Goal: Task Accomplishment & Management: Use online tool/utility

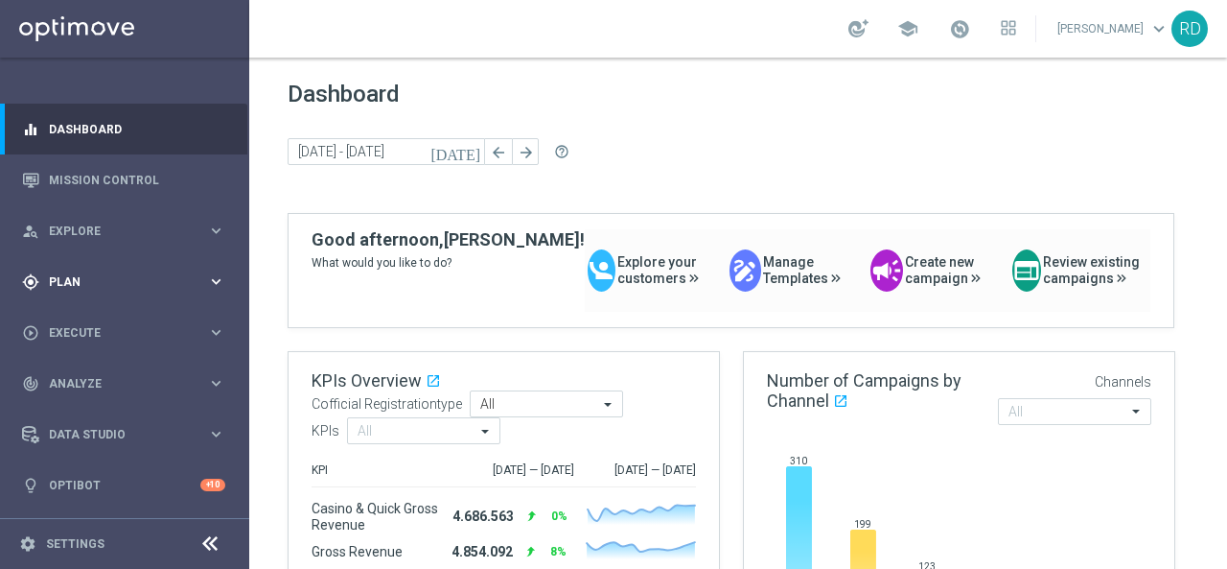
click at [112, 282] on span "Plan" at bounding box center [128, 282] width 158 height 12
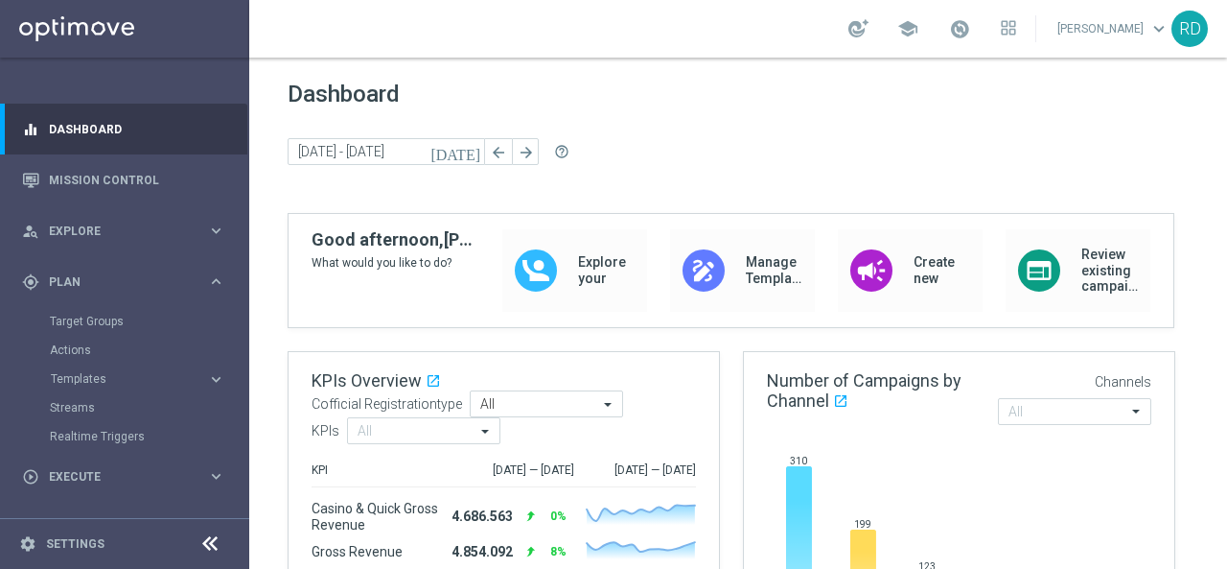
click at [105, 313] on div "Target Groups" at bounding box center [148, 321] width 197 height 29
click at [100, 321] on link "Target Groups" at bounding box center [125, 320] width 150 height 15
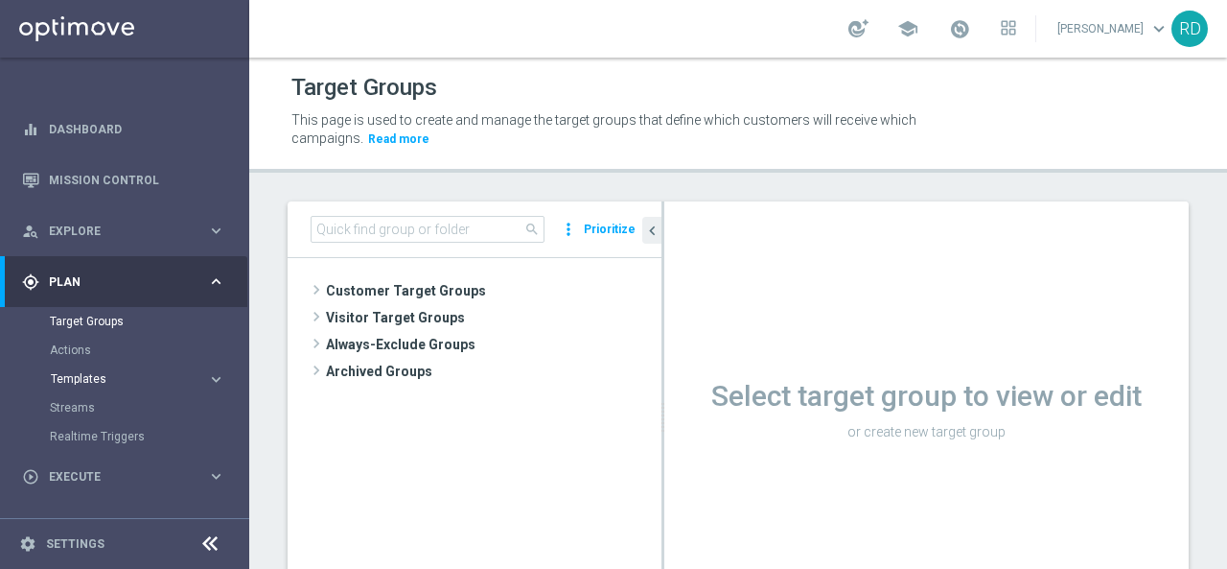
click at [95, 378] on span "Templates" at bounding box center [119, 379] width 137 height 12
click at [81, 407] on link "Optimail" at bounding box center [129, 407] width 140 height 15
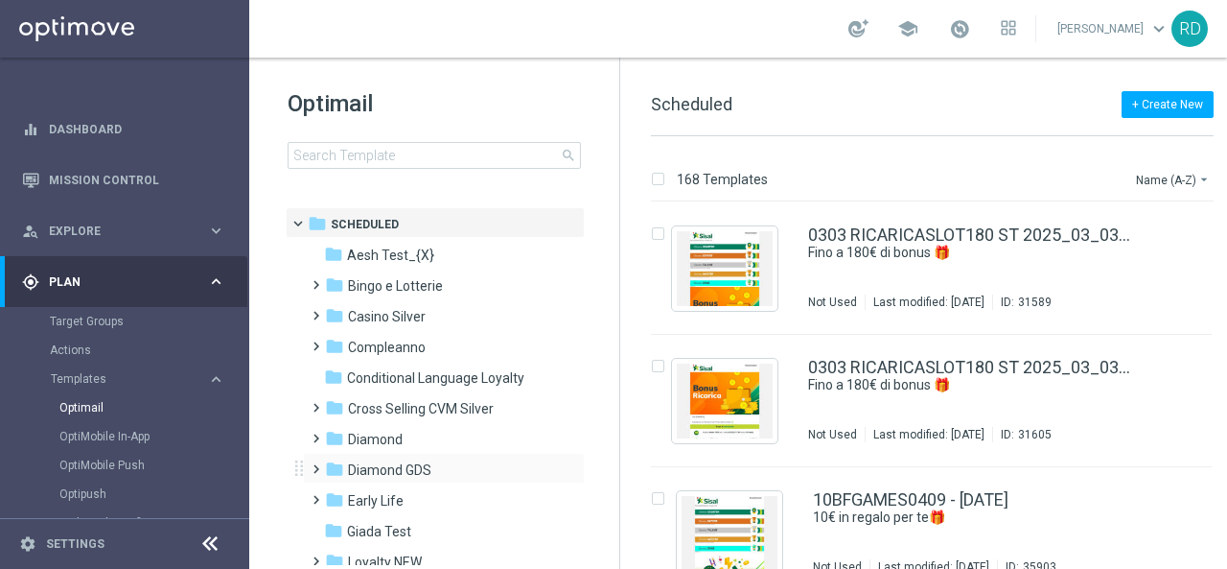
click at [316, 464] on span at bounding box center [312, 460] width 9 height 8
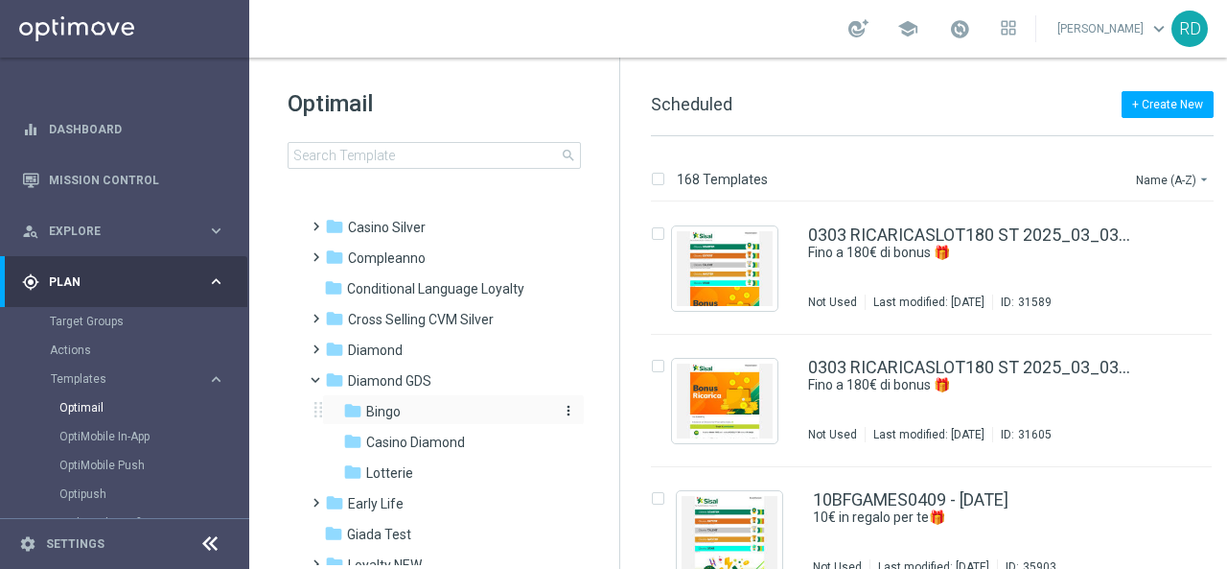
scroll to position [192, 0]
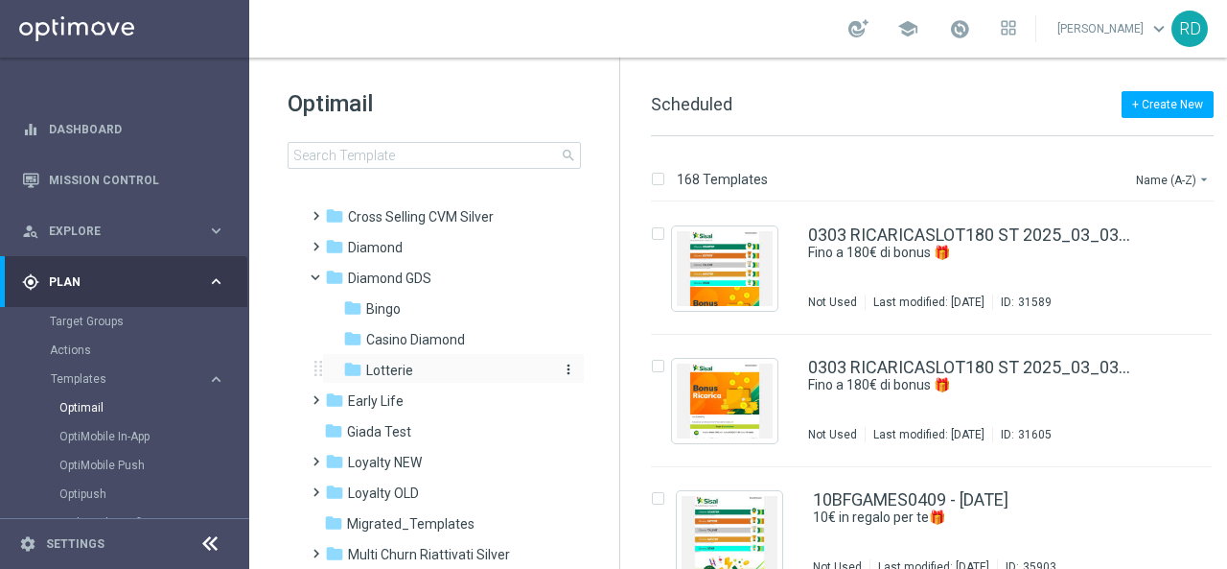
click at [403, 374] on span "Lotterie" at bounding box center [389, 369] width 47 height 17
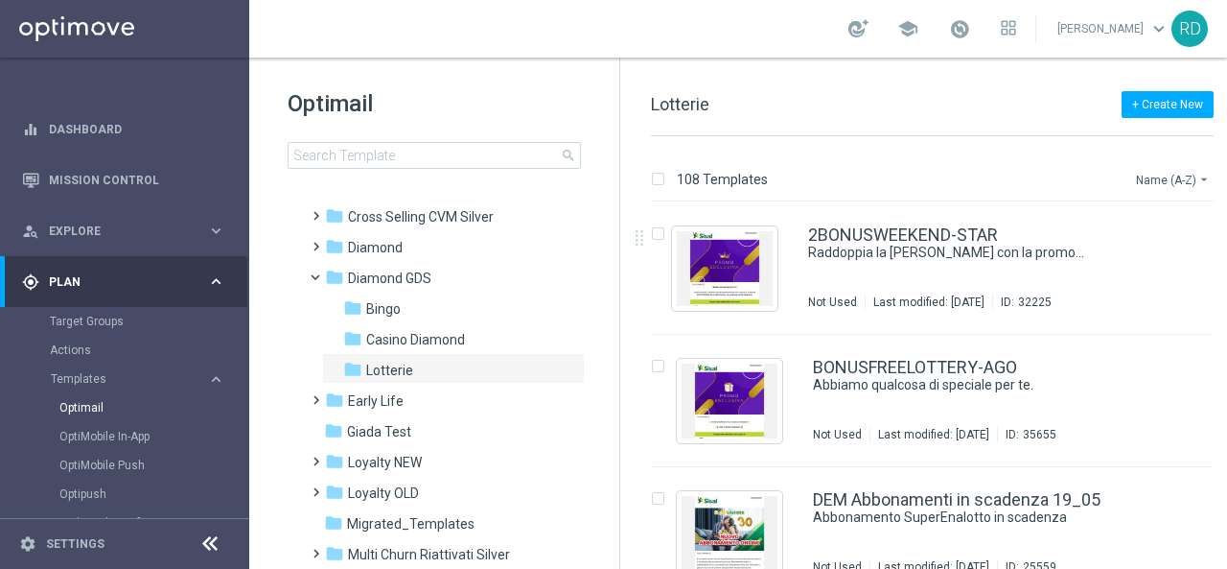
click at [1154, 174] on button "Name (A-Z) arrow_drop_down" at bounding box center [1174, 179] width 80 height 23
click at [1148, 264] on span "Date Modified (Newest)" at bounding box center [1140, 264] width 128 height 13
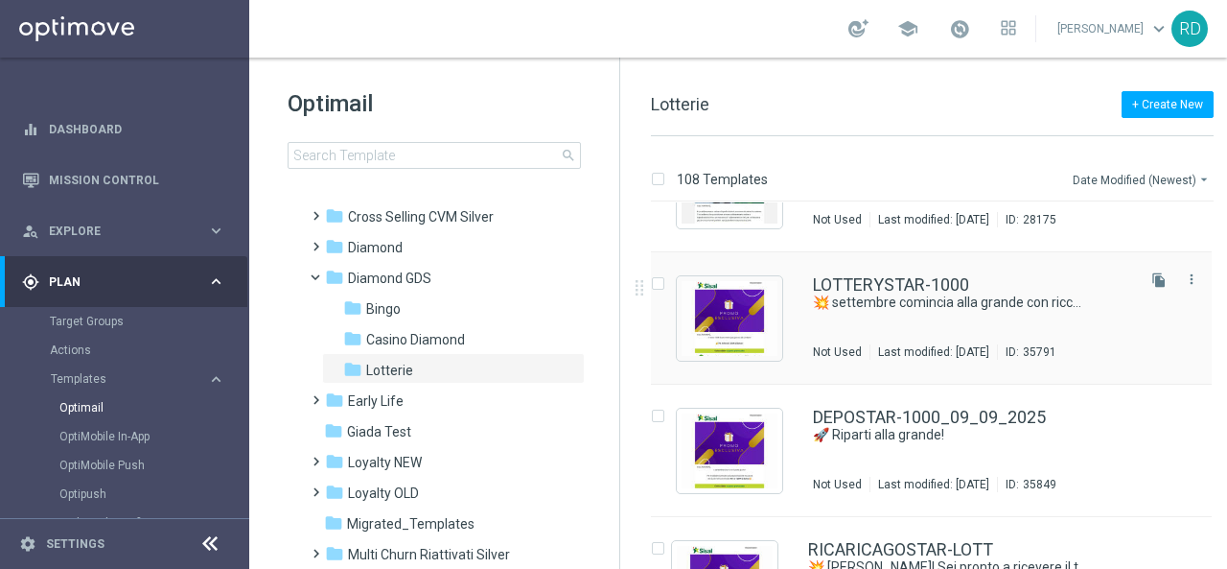
scroll to position [575, 0]
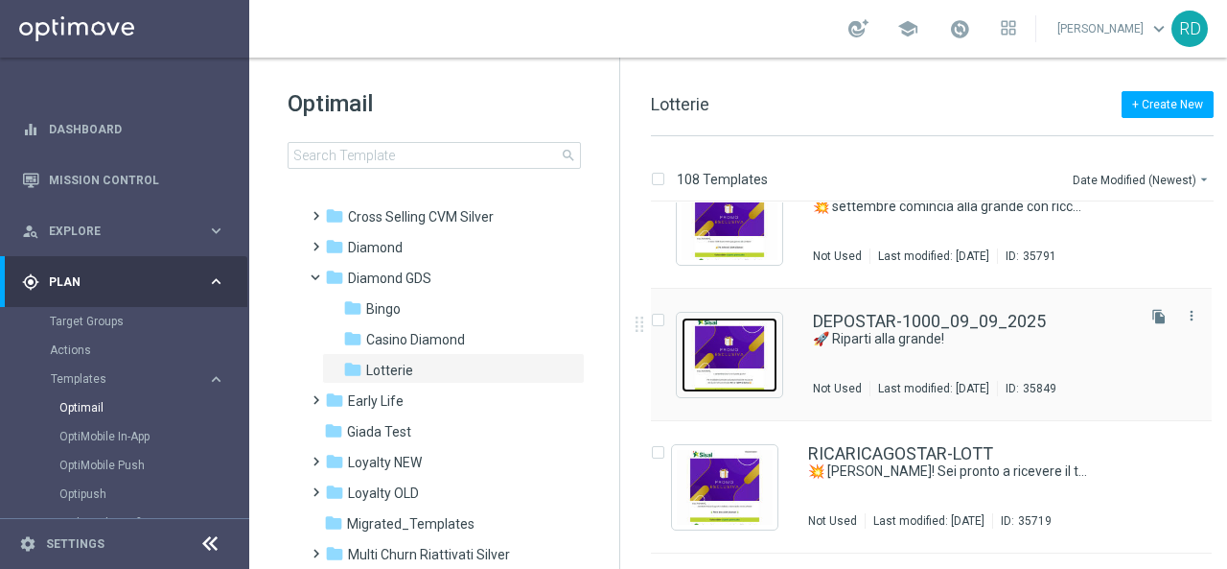
click at [718, 349] on img "Press SPACE to select this row." at bounding box center [730, 354] width 96 height 75
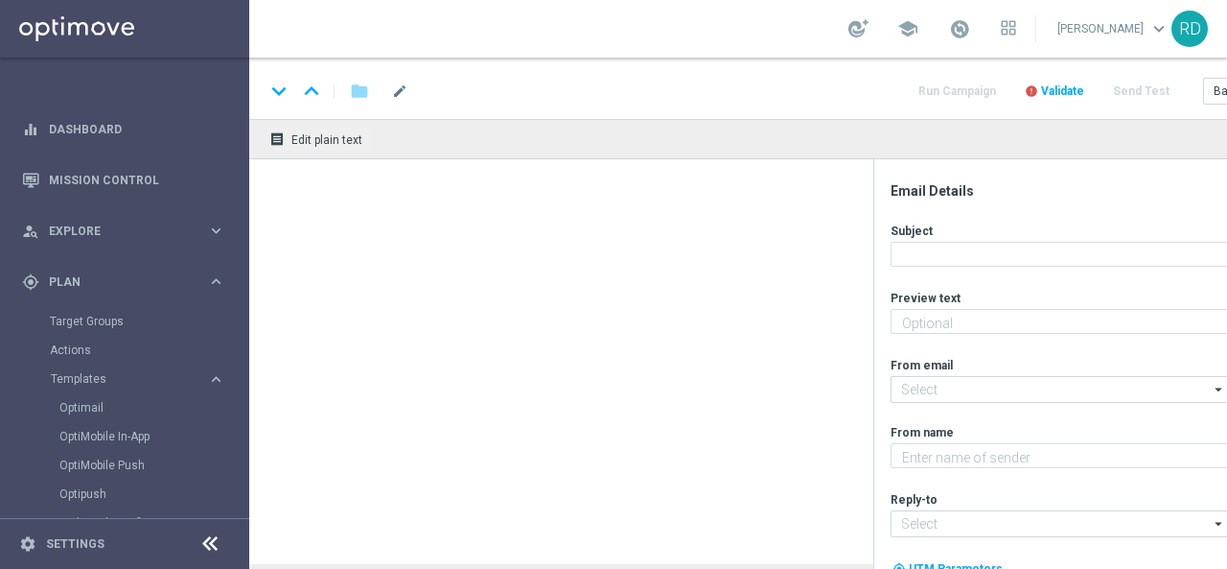
type textarea "Per [PERSON_NAME] a 1.000€ di bonus sulla tua ricarica!💥"
type input "[EMAIL_ADDRESS][DOMAIN_NAME]"
type textarea "Sisal Vip"
type input "[EMAIL_ADDRESS][DOMAIN_NAME]"
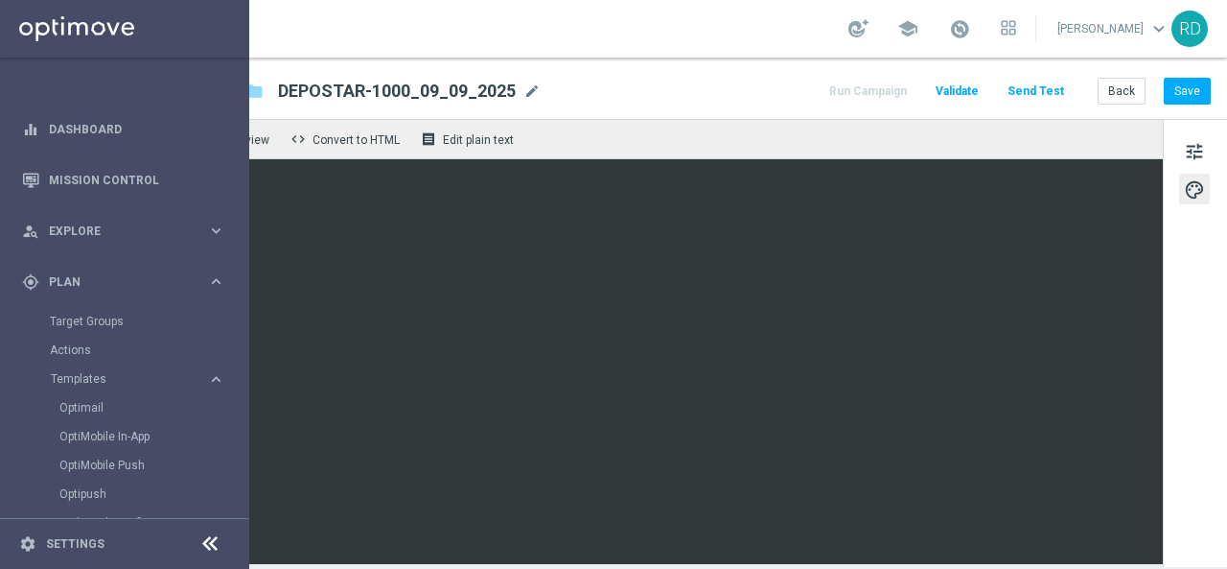
scroll to position [0, 120]
click at [1175, 93] on button "Save" at bounding box center [1187, 91] width 47 height 27
click at [117, 405] on link "Optimail" at bounding box center [129, 407] width 140 height 15
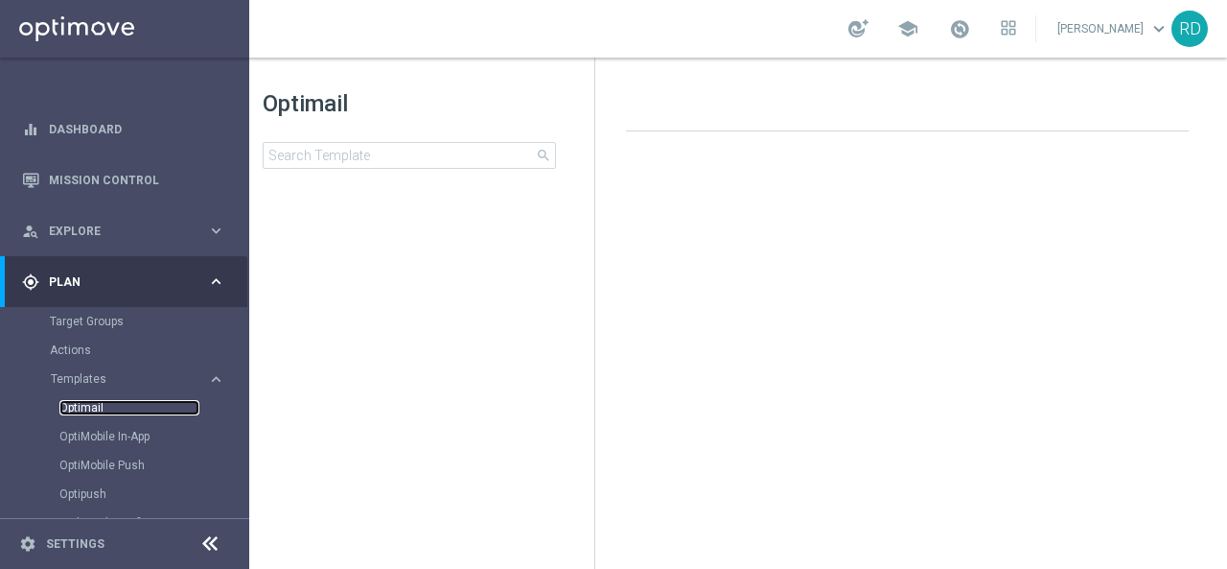
scroll to position [0, 25]
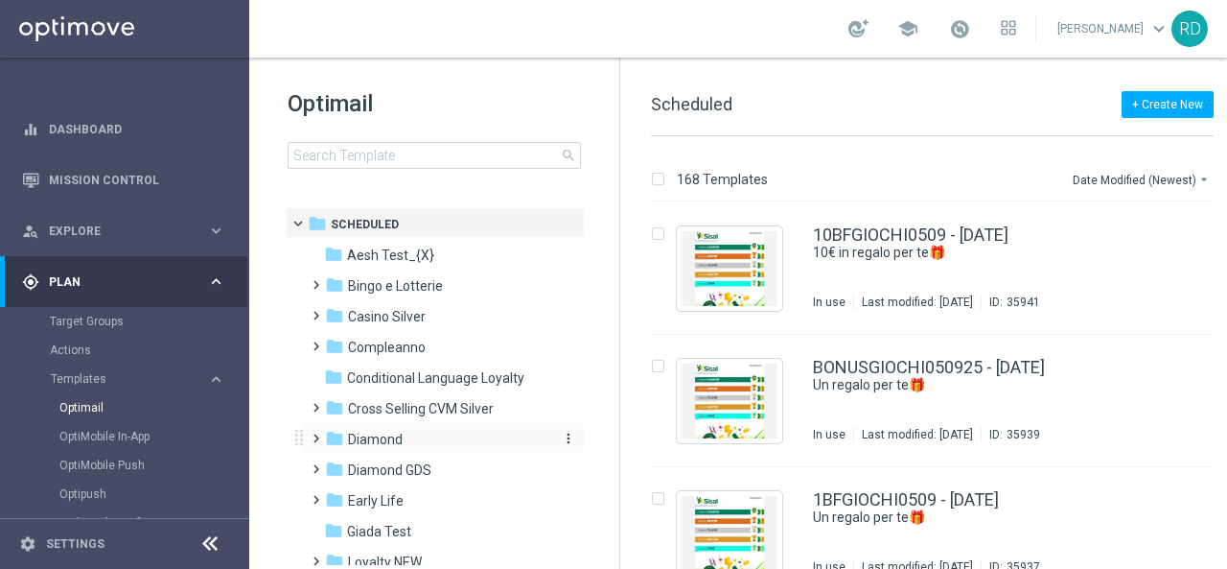
click at [383, 440] on span "Diamond" at bounding box center [375, 438] width 55 height 17
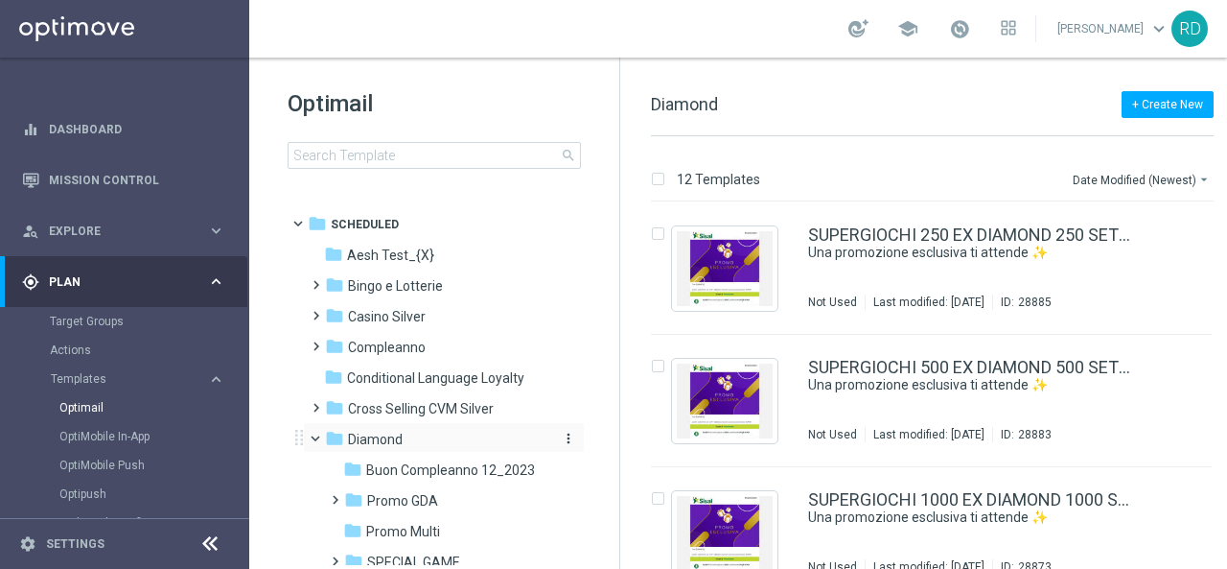
click at [383, 440] on span "Diamond" at bounding box center [375, 438] width 55 height 17
click at [381, 459] on div "folder Diamond GDS" at bounding box center [435, 470] width 221 height 22
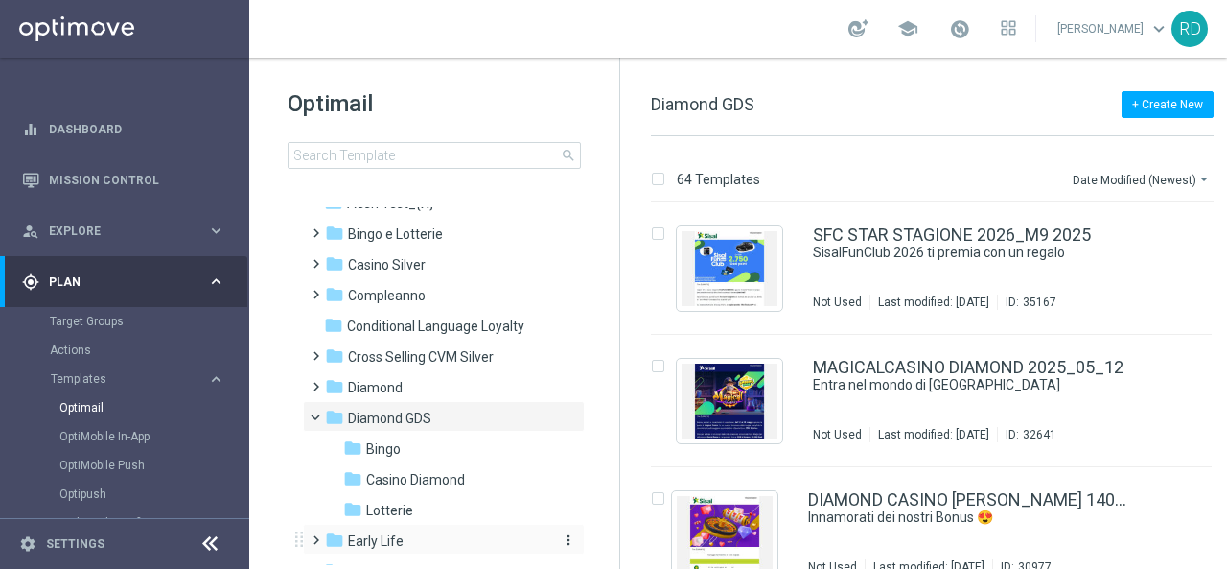
scroll to position [96, 0]
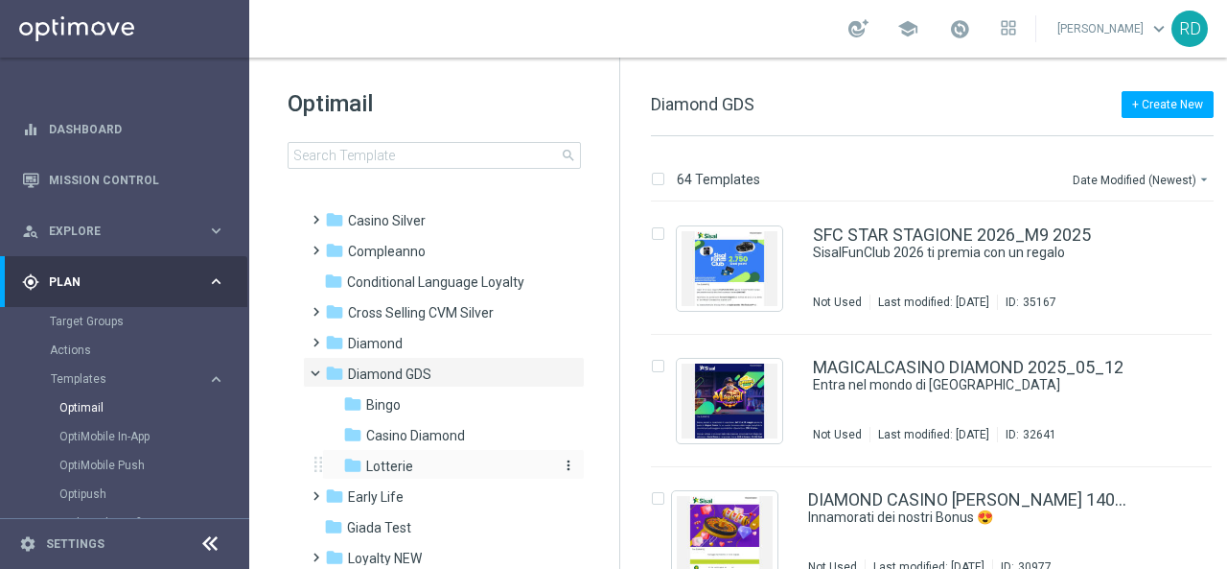
click at [403, 468] on span "Lotterie" at bounding box center [389, 465] width 47 height 17
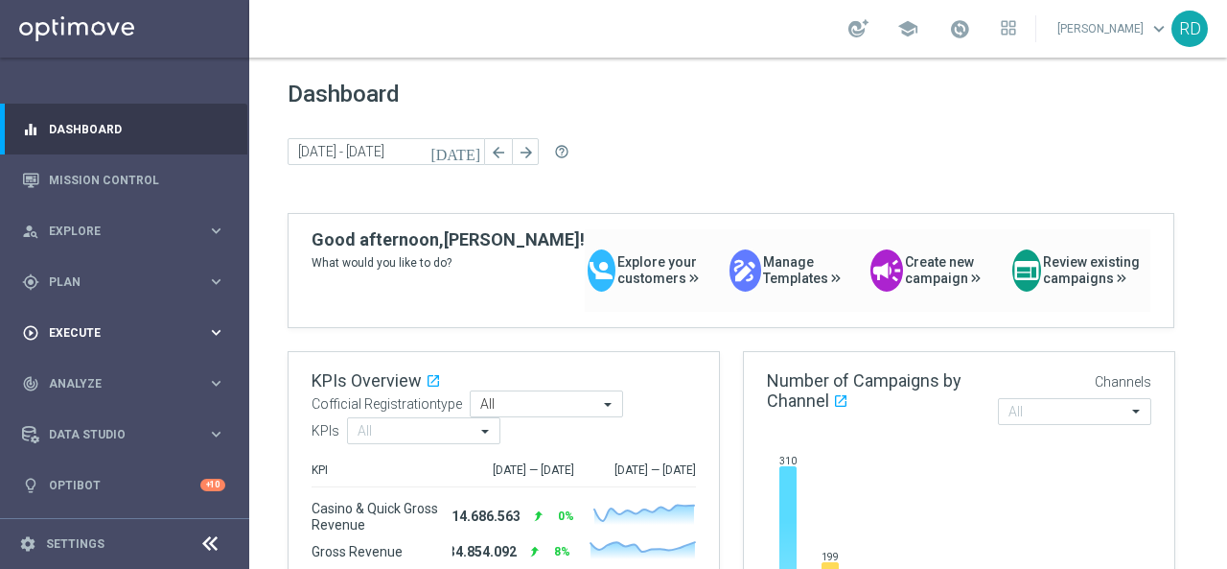
click at [77, 331] on span "Execute" at bounding box center [128, 333] width 158 height 12
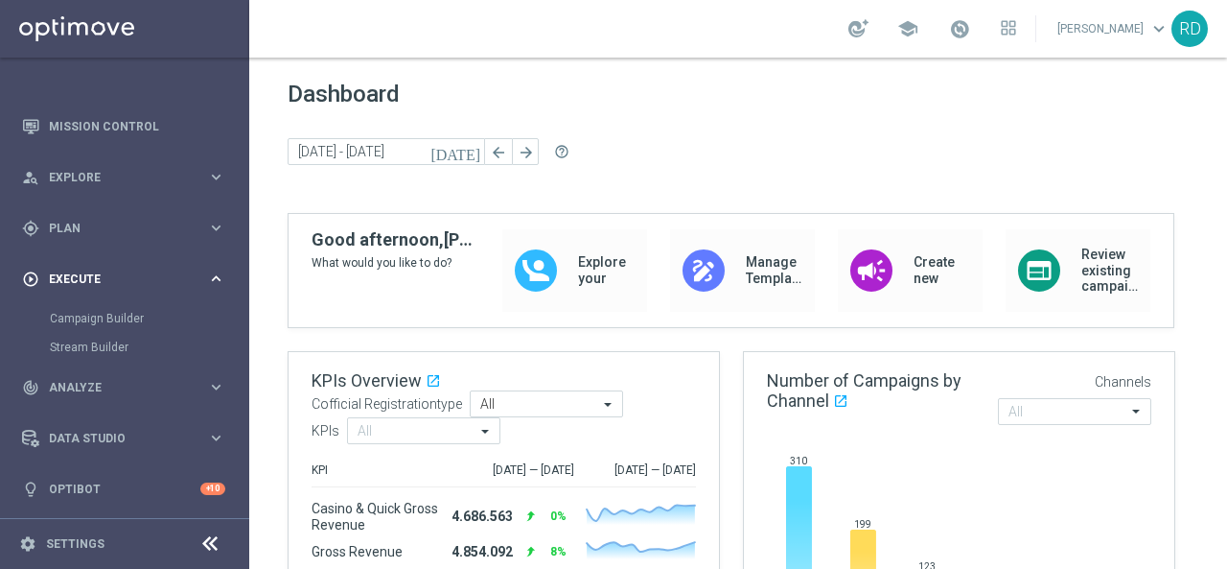
scroll to position [54, 0]
click at [65, 382] on span "Analyze" at bounding box center [128, 388] width 158 height 12
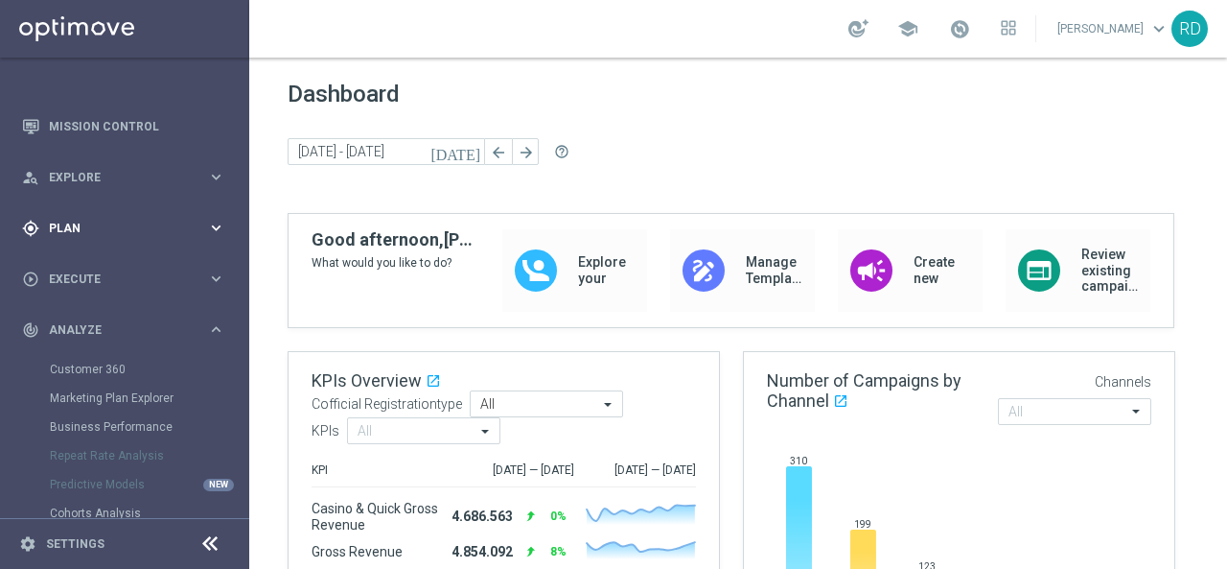
click at [102, 229] on span "Plan" at bounding box center [128, 228] width 158 height 12
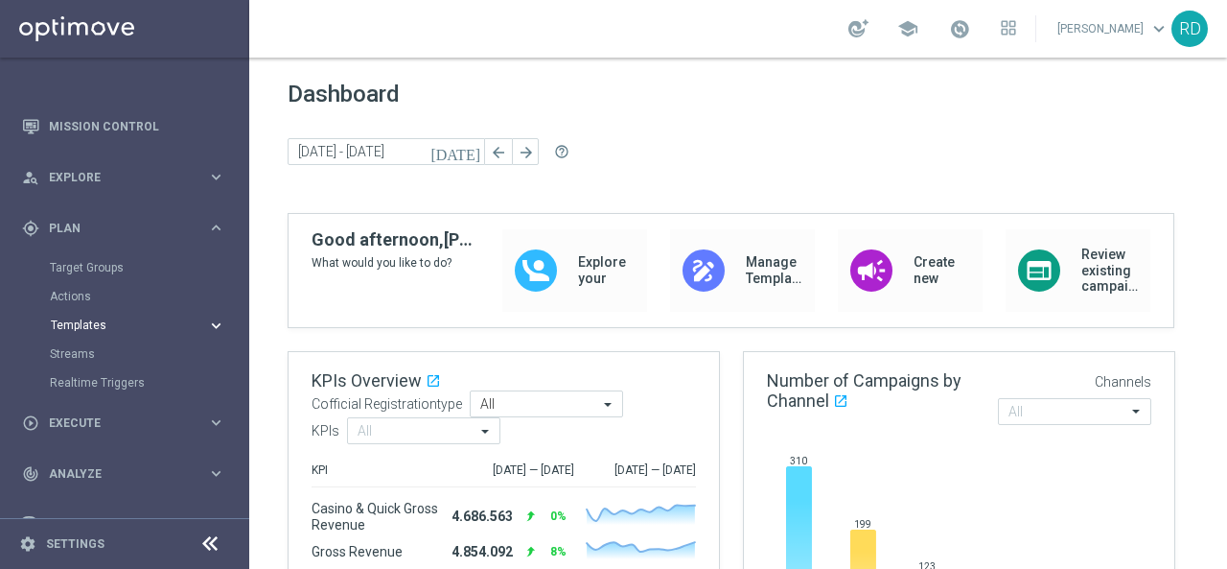
drag, startPoint x: 92, startPoint y: 322, endPoint x: 109, endPoint y: 322, distance: 17.3
click at [92, 321] on span "Templates" at bounding box center [119, 325] width 137 height 12
click at [78, 354] on link "Optimail" at bounding box center [129, 353] width 140 height 15
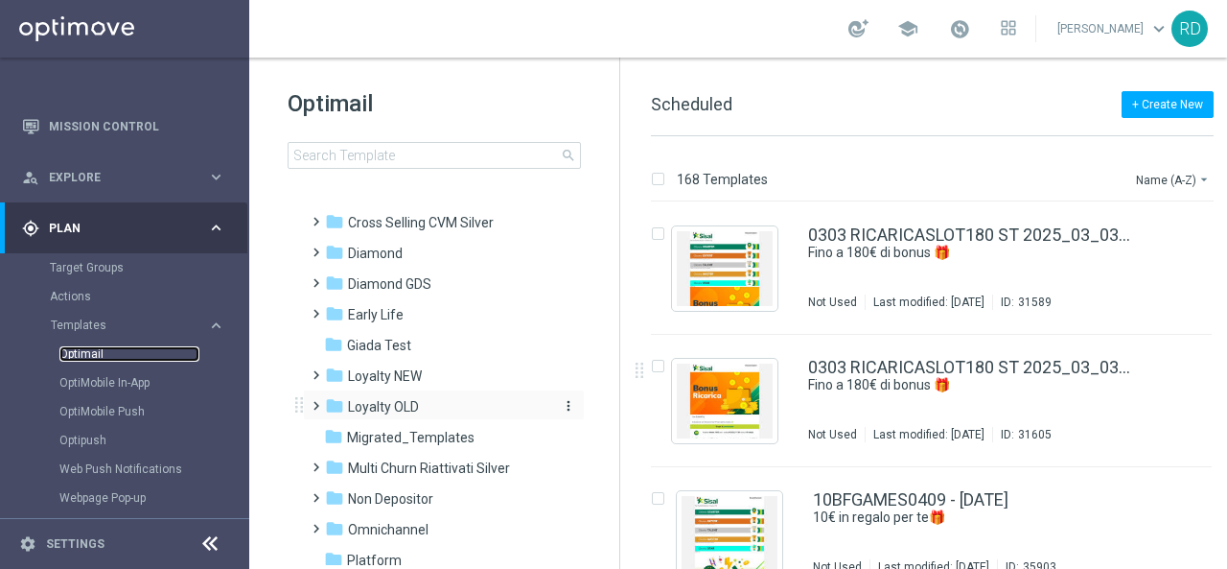
scroll to position [192, 0]
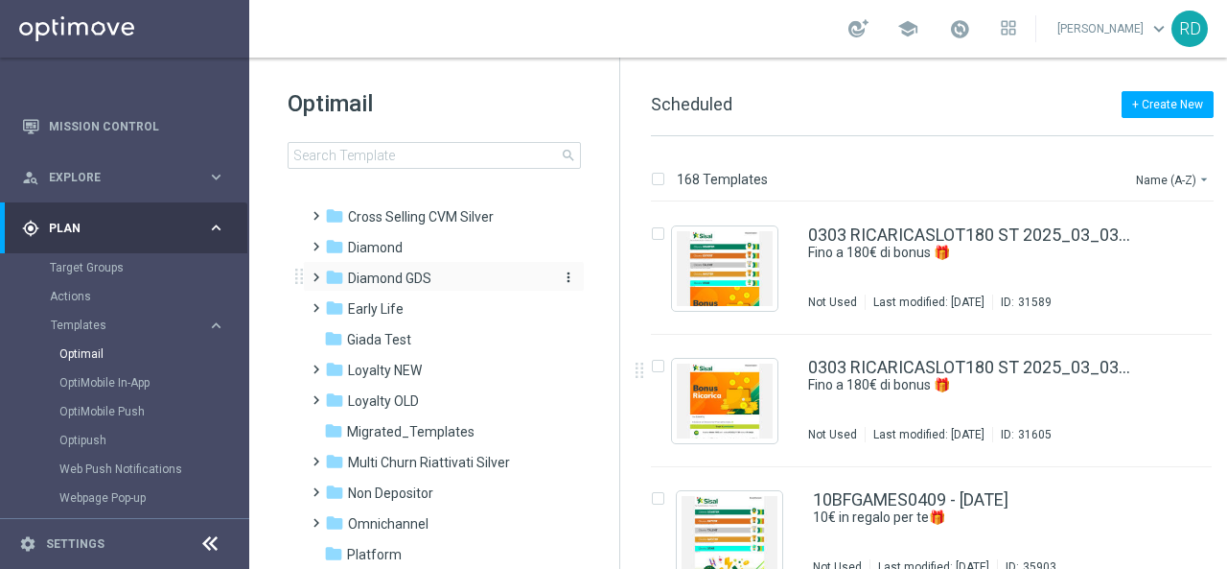
click at [371, 283] on span "Diamond GDS" at bounding box center [389, 277] width 83 height 17
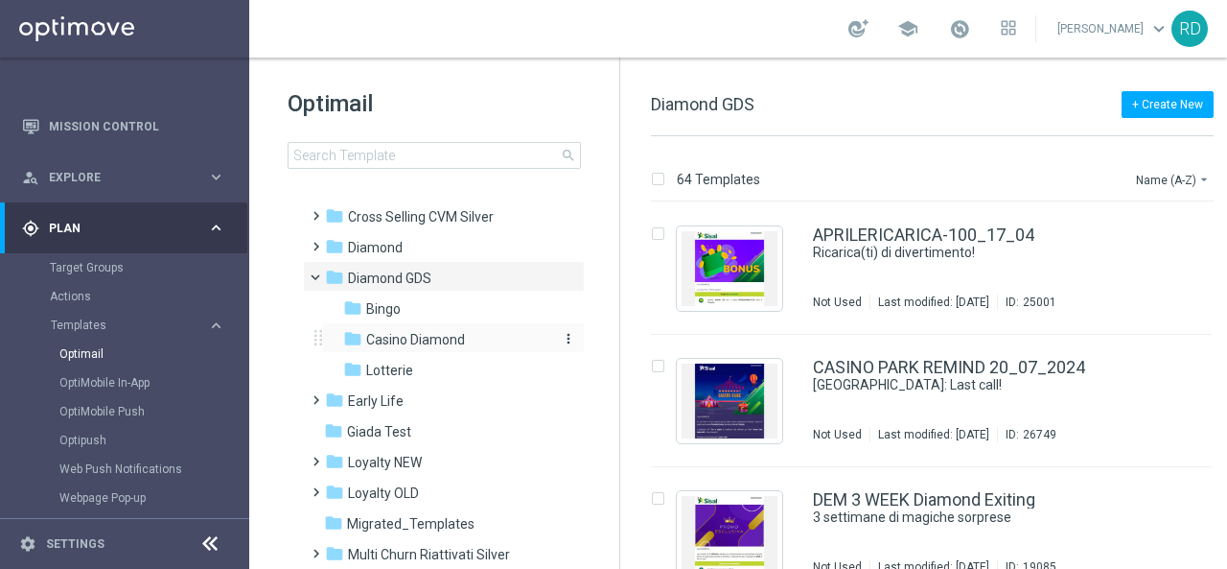
click at [414, 333] on span "Casino Diamond" at bounding box center [415, 339] width 99 height 17
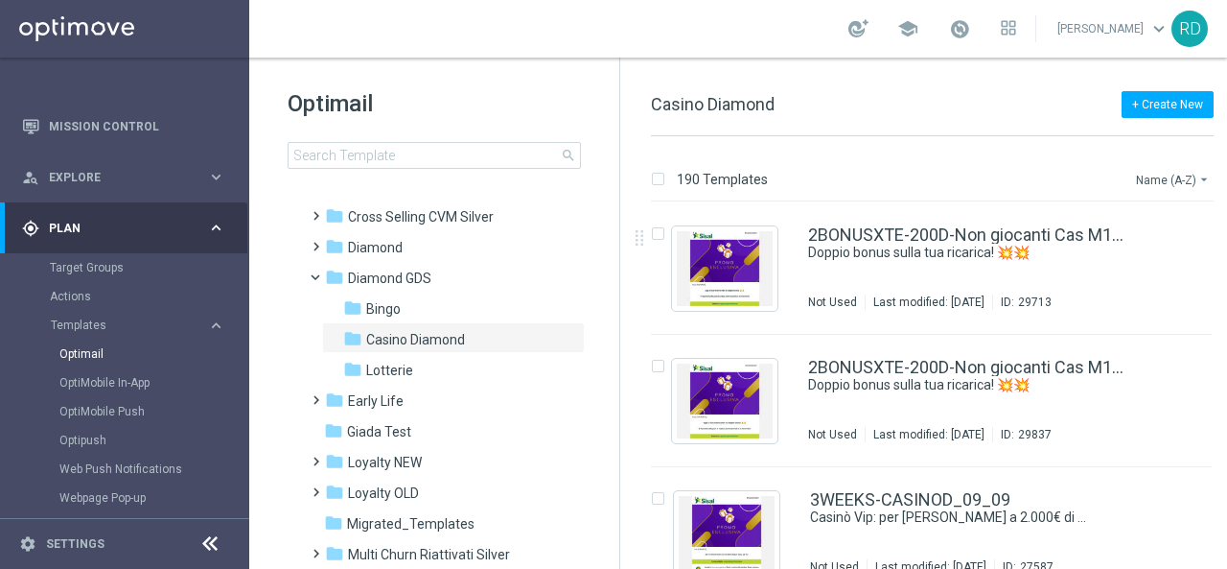
click at [1179, 175] on button "Name (A-Z) arrow_drop_down" at bounding box center [1174, 179] width 80 height 23
click at [1135, 255] on div "Date Modified (Newest)" at bounding box center [1136, 264] width 153 height 27
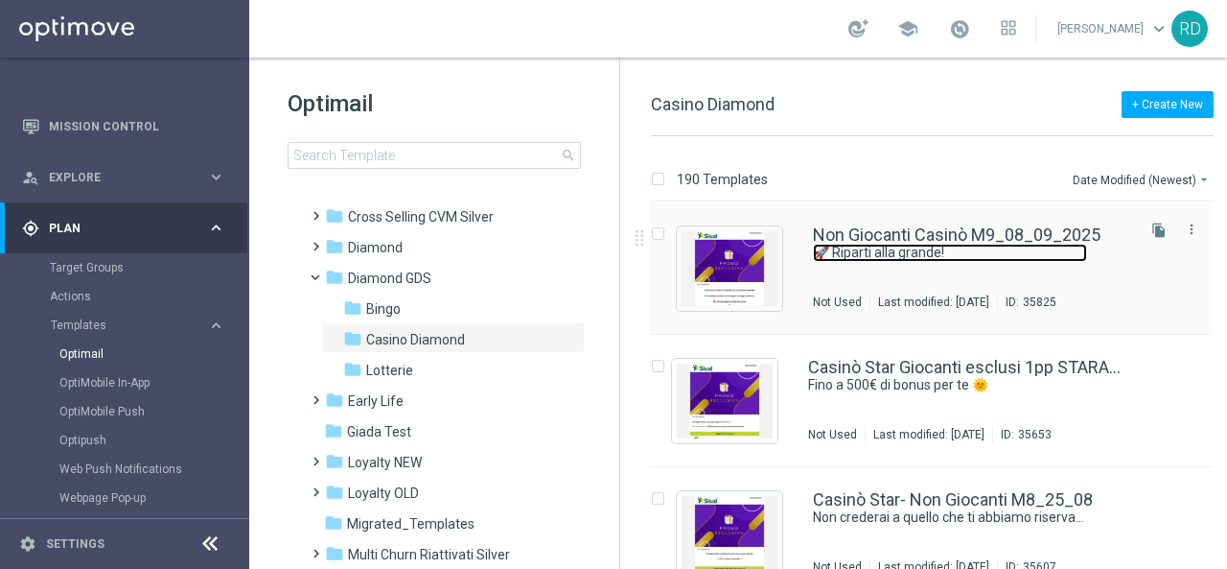
click at [938, 247] on link "🚀 Riparti alla grande!" at bounding box center [950, 253] width 274 height 18
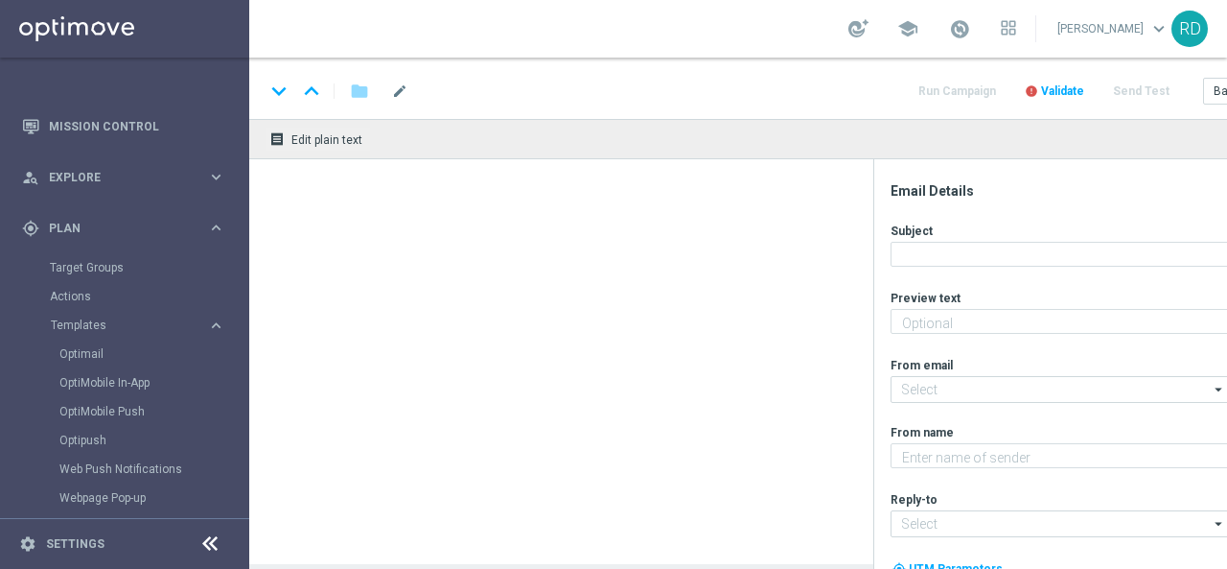
type textarea "Un doppio bonus ti aspetta! 🤩"
type input "[EMAIL_ADDRESS][DOMAIN_NAME]"
type textarea "Sisal Vip"
type input "[EMAIL_ADDRESS][DOMAIN_NAME]"
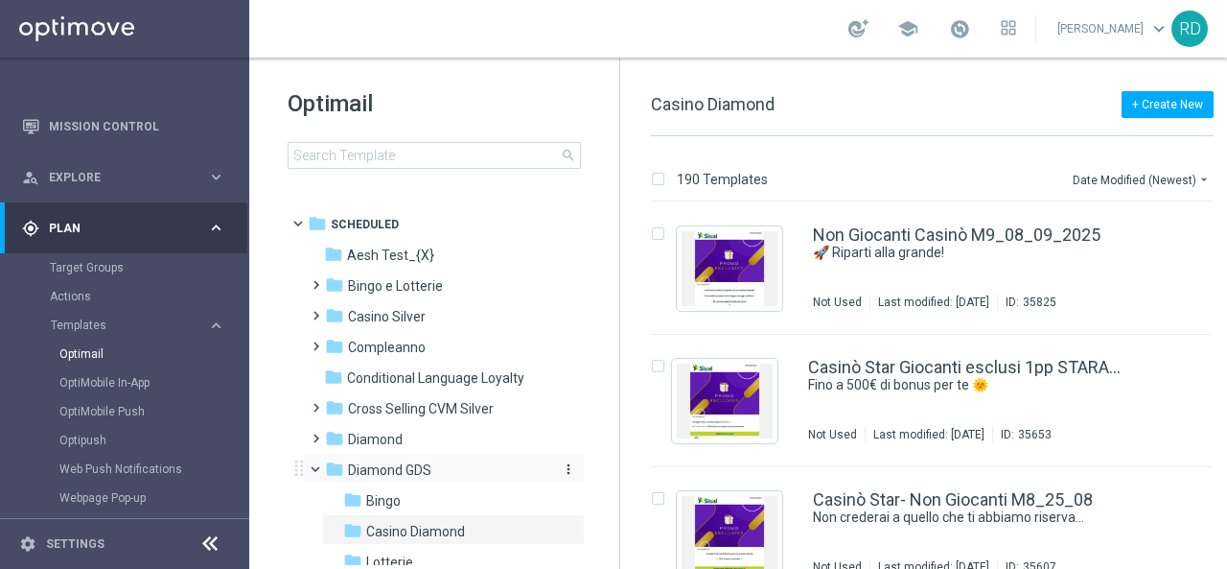
click at [408, 470] on span "Diamond GDS" at bounding box center [389, 469] width 83 height 17
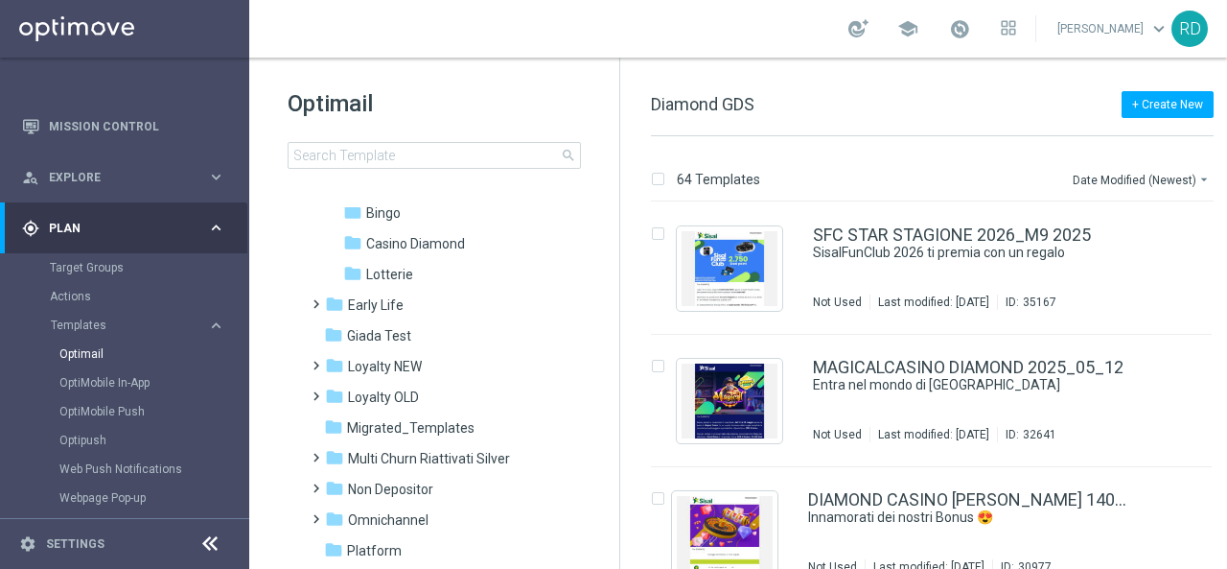
scroll to position [192, 0]
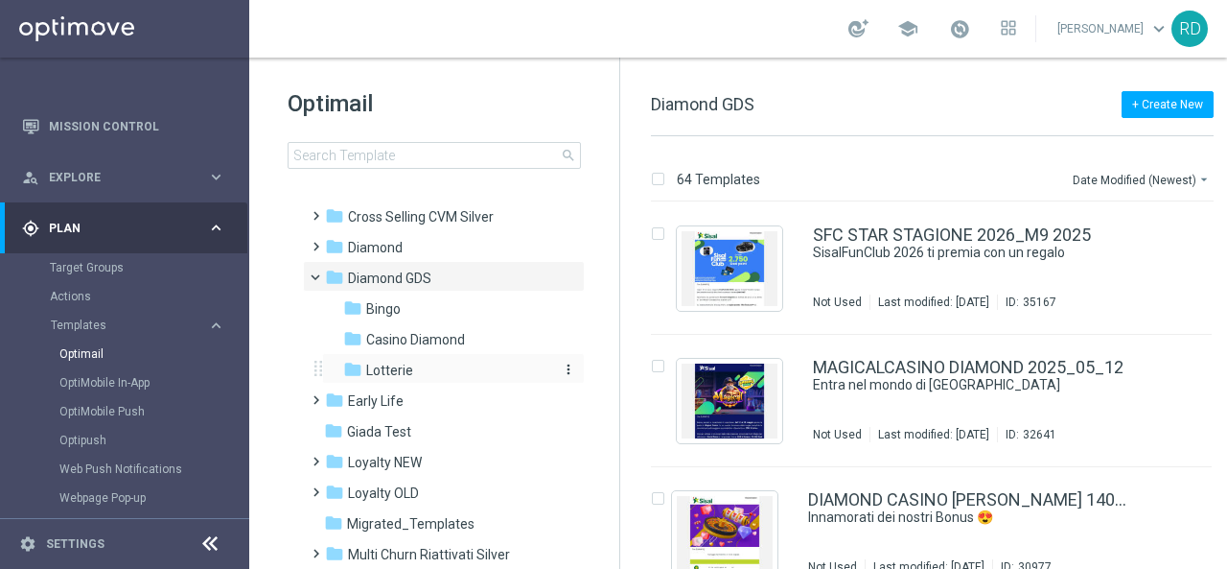
click at [377, 367] on span "Lotterie" at bounding box center [389, 369] width 47 height 17
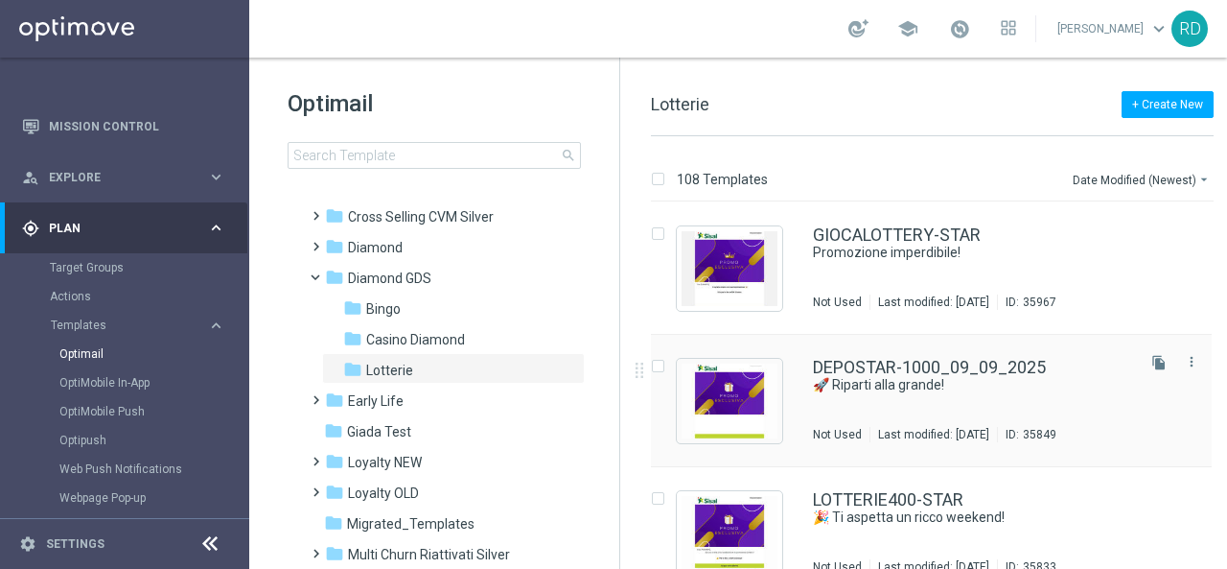
scroll to position [96, 0]
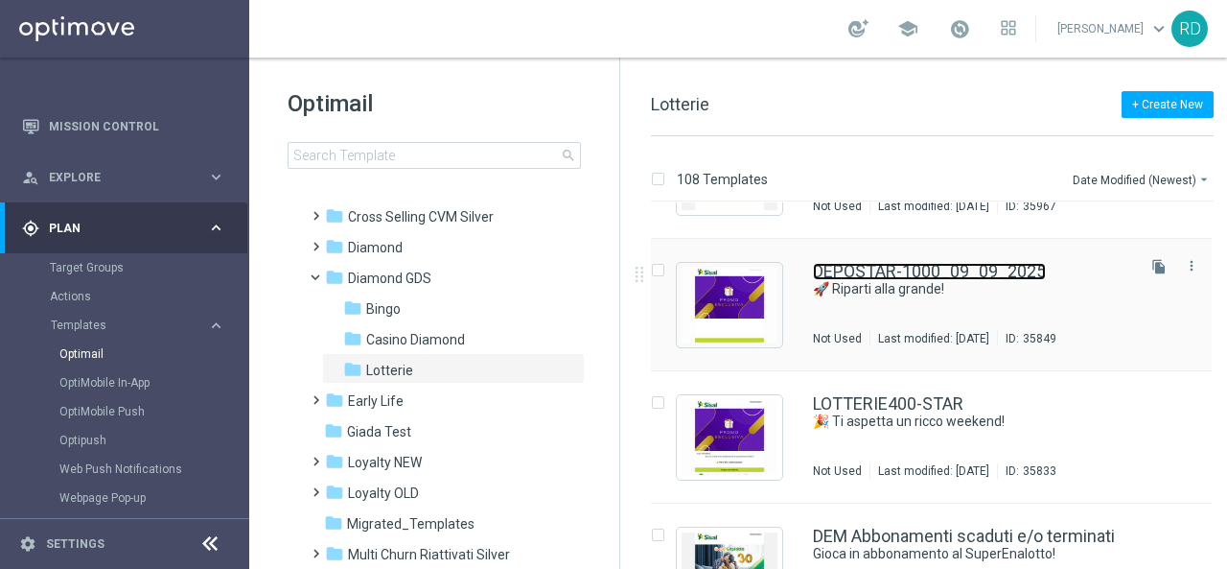
click at [928, 266] on link "DEPOSTAR-1000_09_09_2025" at bounding box center [929, 271] width 233 height 17
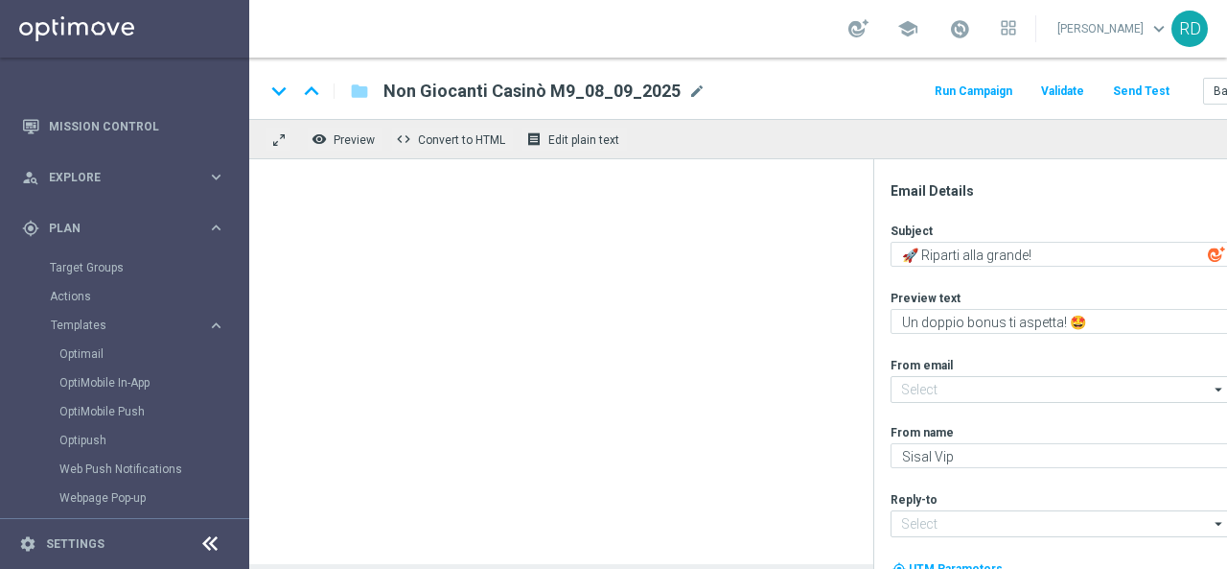
type input "[EMAIL_ADDRESS][DOMAIN_NAME]"
type textarea "Per [PERSON_NAME] a 1.000€ di bonus sulla tua ricarica!💥"
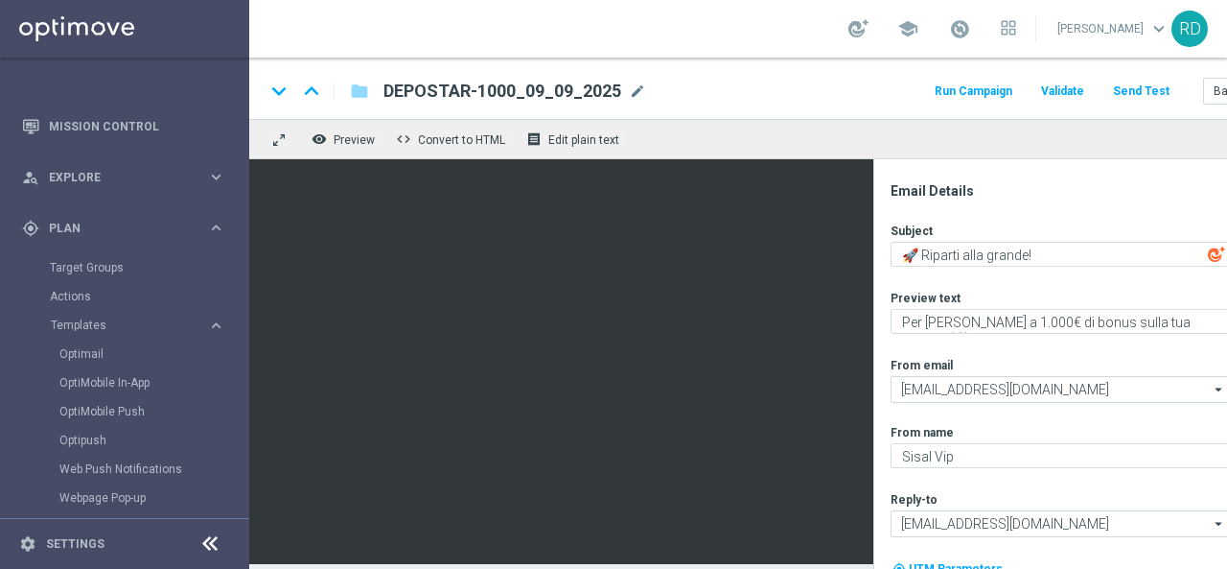
scroll to position [14, 0]
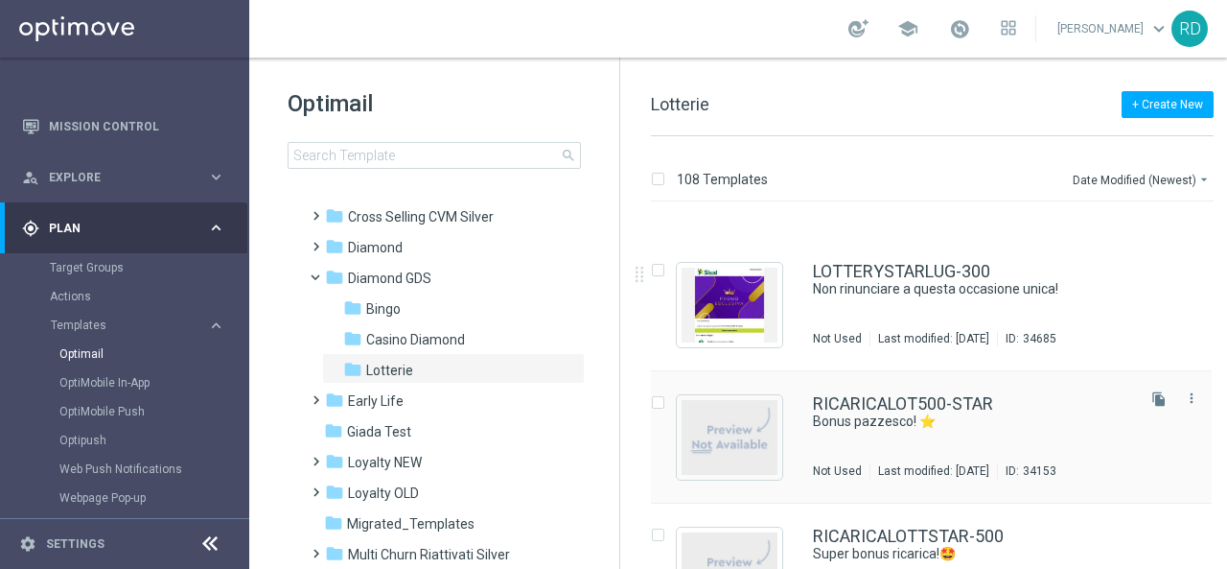
scroll to position [2013, 0]
